Goal: Transaction & Acquisition: Register for event/course

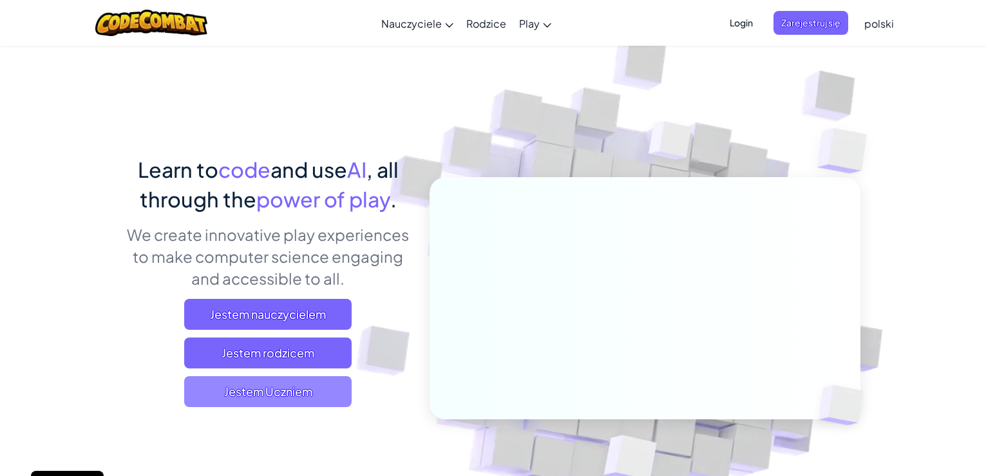
click at [321, 389] on span "Jestem Uczniem" at bounding box center [267, 391] width 167 height 31
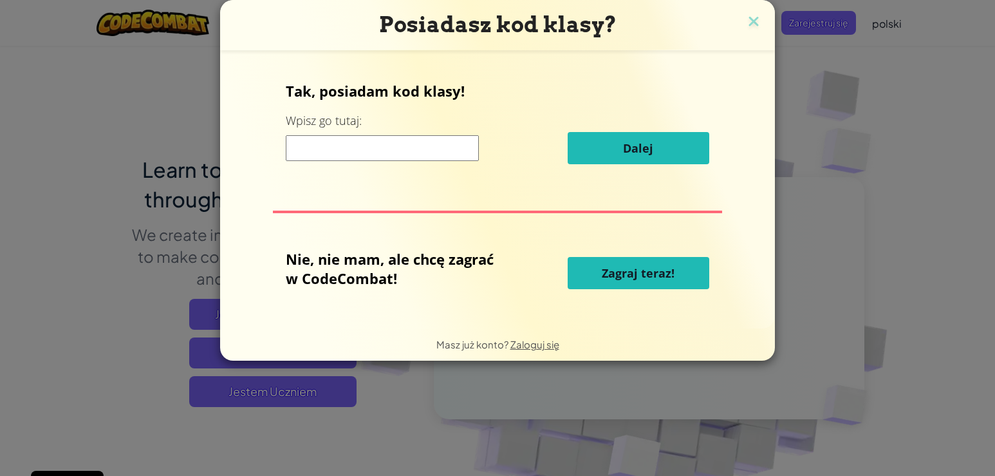
click at [418, 149] on input at bounding box center [382, 148] width 193 height 26
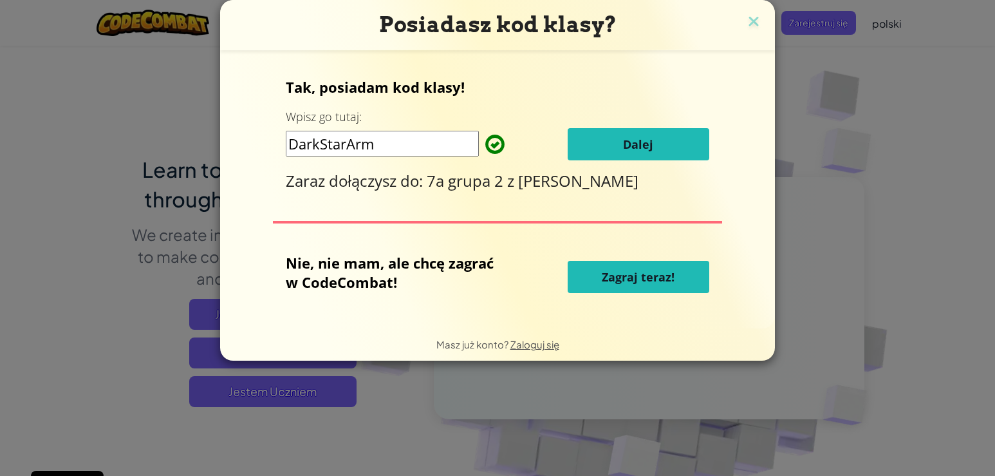
type input "DarkStarArm"
click at [662, 145] on button "Dalej" at bounding box center [639, 144] width 142 height 32
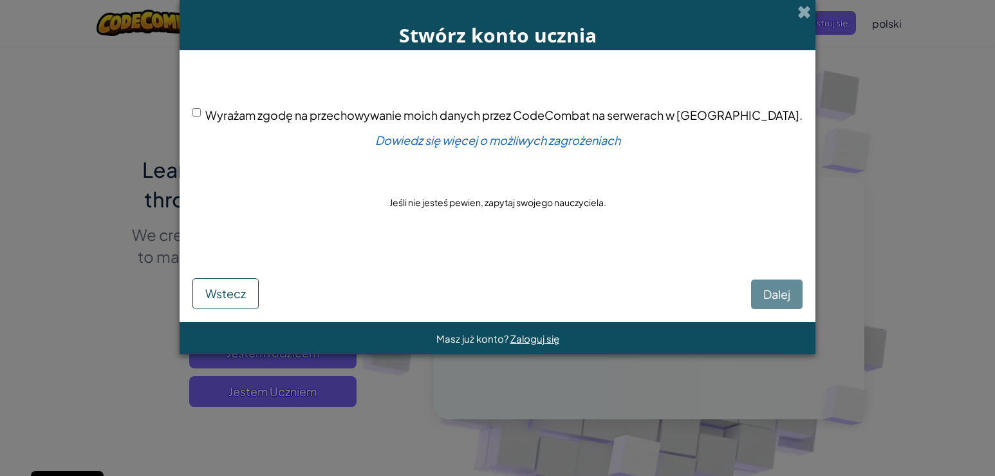
click at [239, 108] on div "Wyrażam zgodę na przechowywanie moich danych przez CodeCombat na serwerach w US…" at bounding box center [497, 159] width 610 height 192
click at [201, 114] on input "Wyrażam zgodę na przechowywanie moich danych przez CodeCombat na serwerach w US…" at bounding box center [196, 112] width 8 height 8
checkbox input "true"
click at [764, 290] on span "Dalej" at bounding box center [777, 293] width 27 height 15
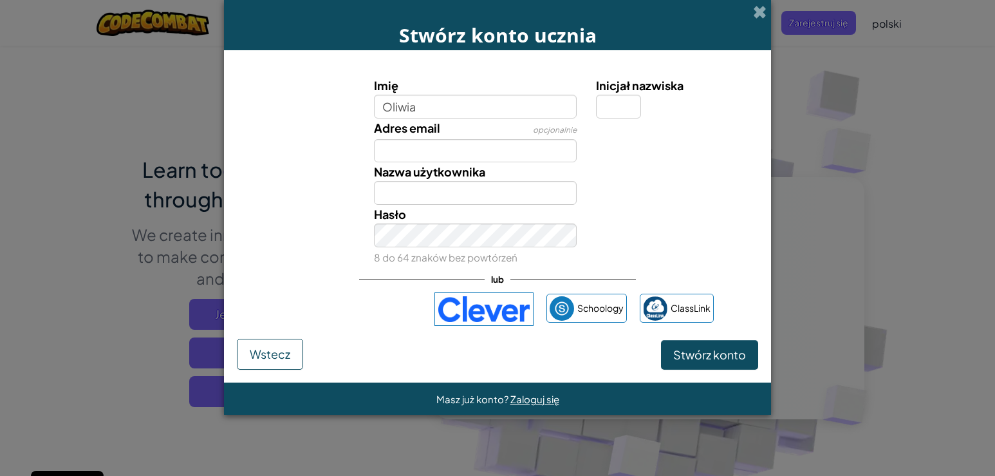
type input "Oliwia"
click at [608, 102] on input "Inicjał nazwiska" at bounding box center [618, 107] width 45 height 24
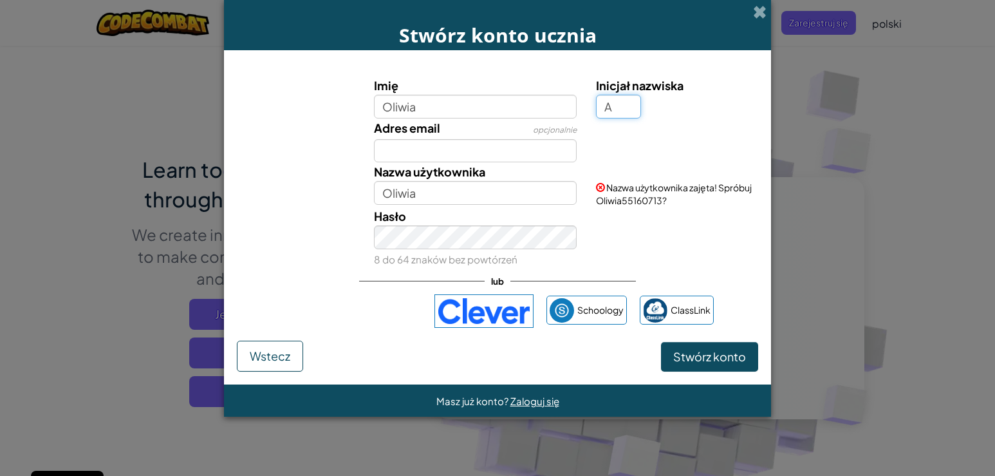
type input "A"
click at [519, 193] on input "OliwiaA" at bounding box center [475, 193] width 203 height 24
type input "OliwiaA2025"
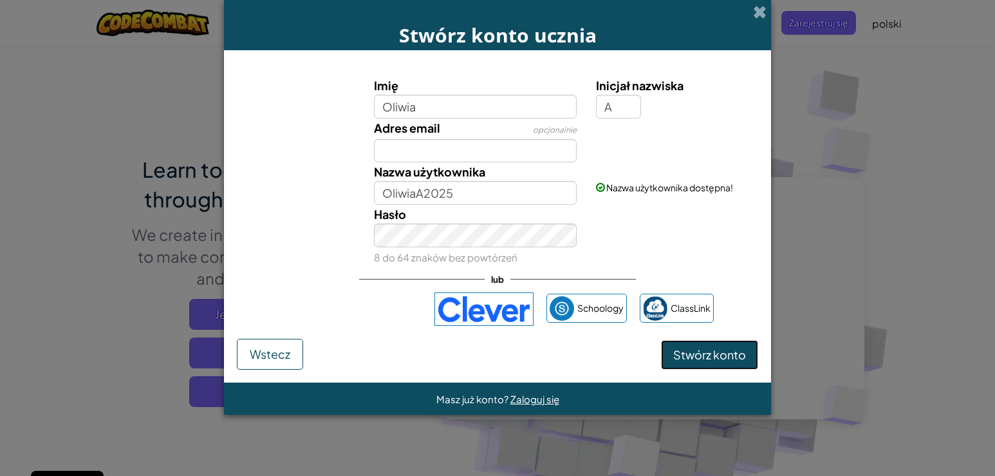
click at [714, 353] on span "Stwórz konto" at bounding box center [709, 354] width 73 height 15
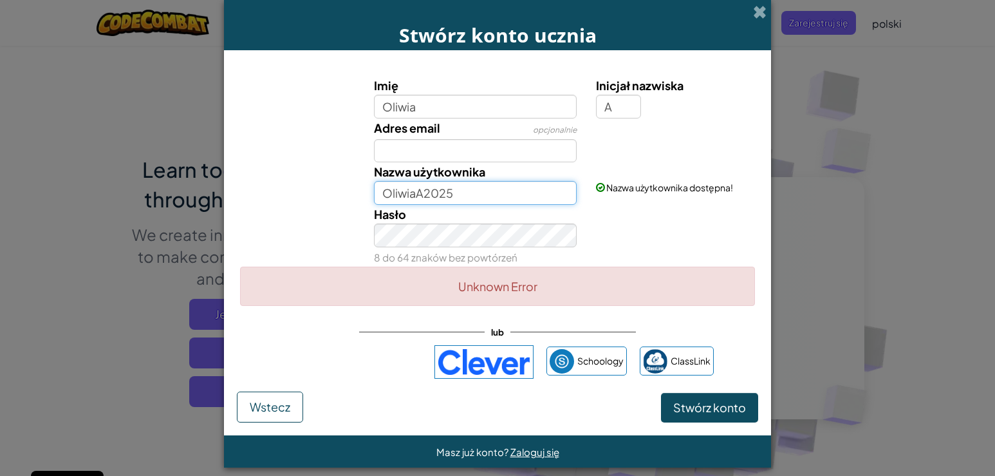
click at [471, 182] on input "OliwiaA2025" at bounding box center [475, 193] width 203 height 24
click at [420, 191] on input "OliwiaA2025" at bounding box center [475, 193] width 203 height 24
click at [484, 189] on input "OliwiaA2025" at bounding box center [475, 193] width 203 height 24
click at [683, 402] on button "Stwórz konto" at bounding box center [709, 408] width 97 height 30
click at [753, 12] on span at bounding box center [760, 12] width 14 height 14
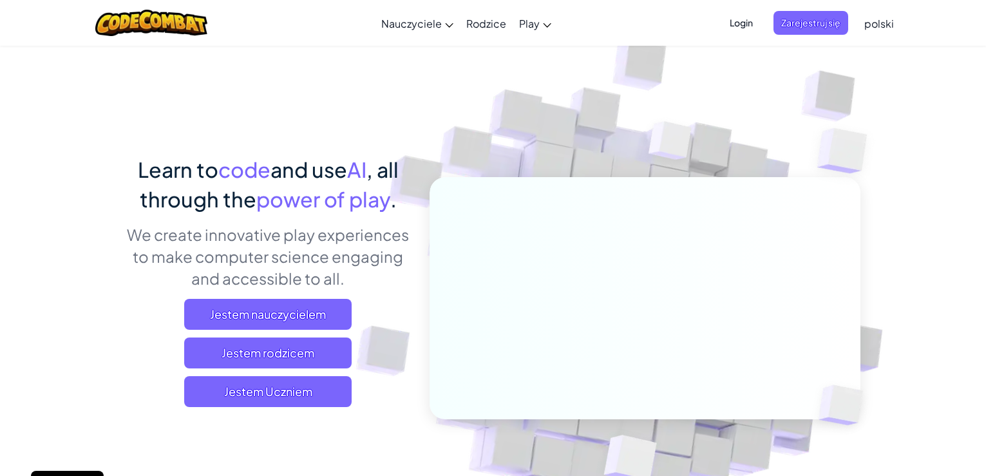
click at [744, 19] on span "Login" at bounding box center [741, 23] width 39 height 24
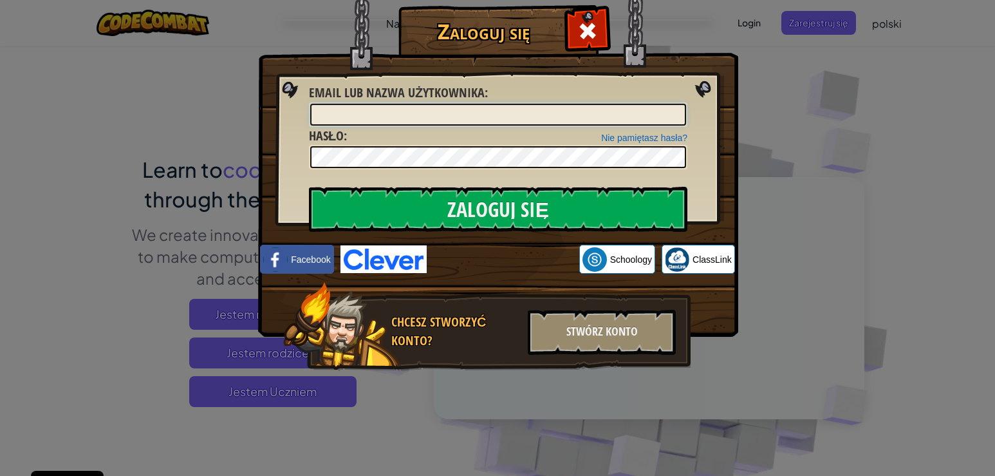
click at [364, 119] on input "Email lub nazwa użytkownika :" at bounding box center [498, 115] width 376 height 22
type input "OliwiaA2025"
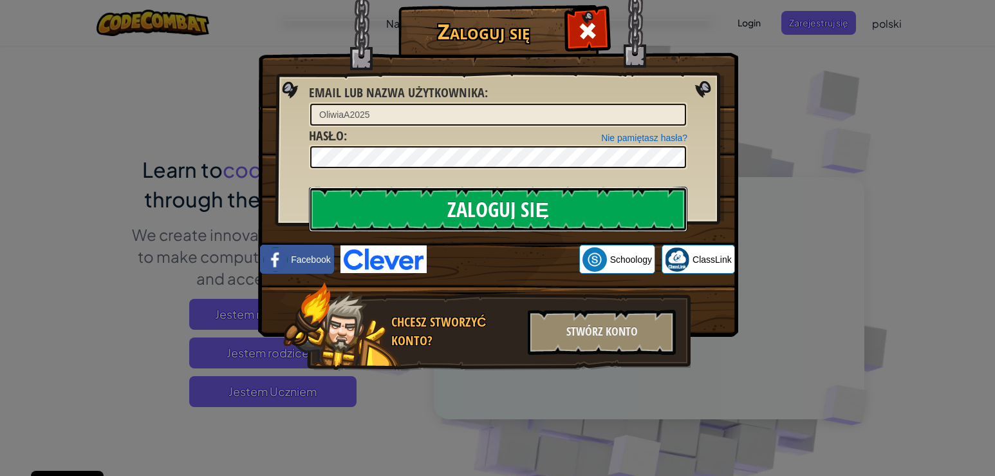
click at [458, 211] on input "Zaloguj się" at bounding box center [498, 209] width 379 height 45
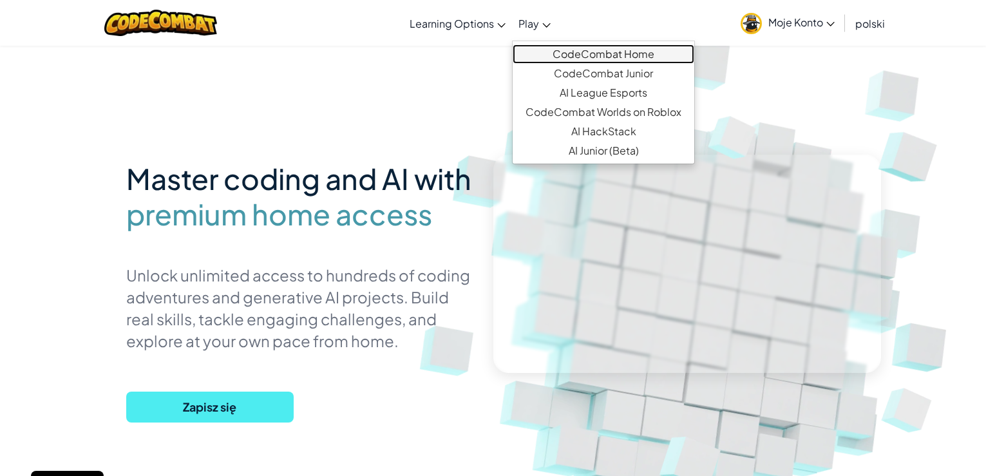
click at [621, 55] on link "CodeCombat Home" at bounding box center [603, 53] width 182 height 19
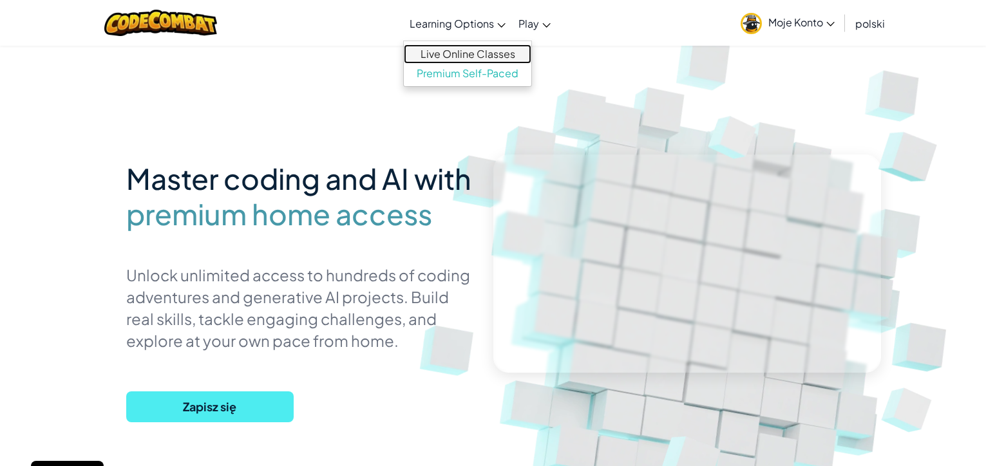
click at [457, 55] on link "Live Online Classes" at bounding box center [467, 53] width 127 height 19
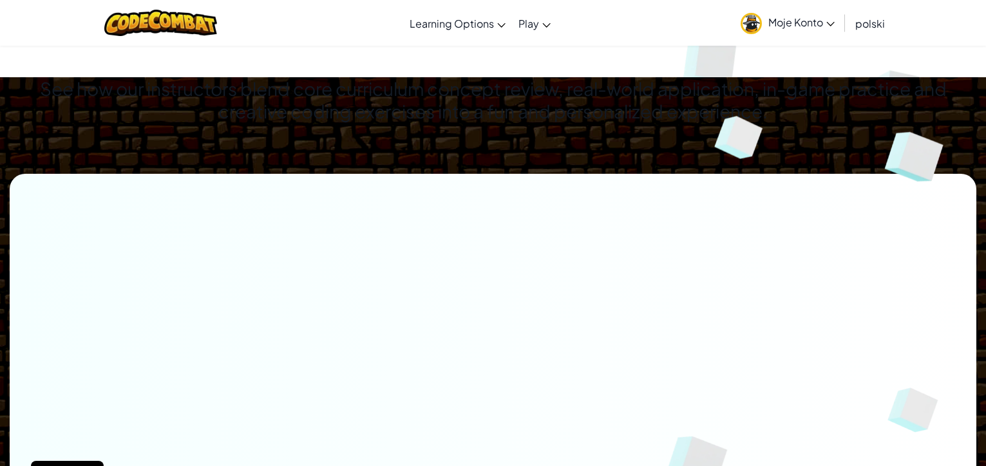
click at [802, 25] on span "Moje Konto" at bounding box center [801, 22] width 66 height 14
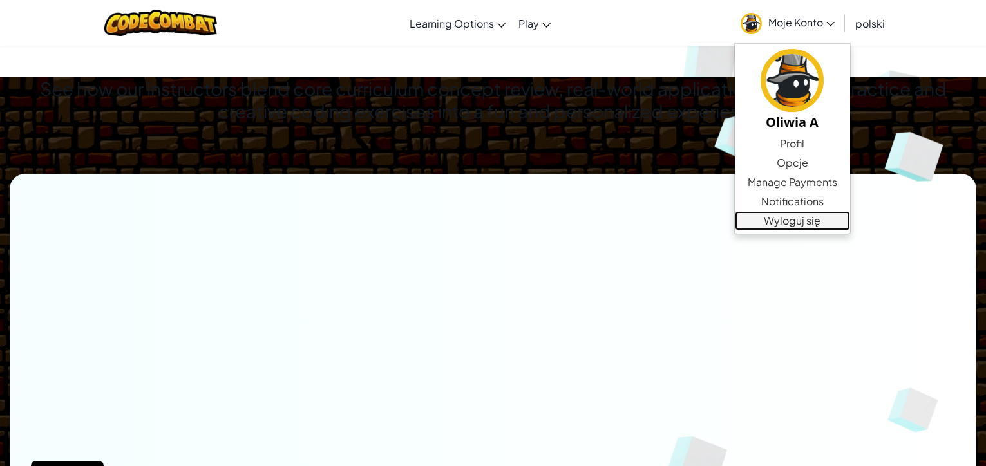
click at [777, 221] on link "Wyloguj się" at bounding box center [792, 220] width 115 height 19
